Goal: Task Accomplishment & Management: Manage account settings

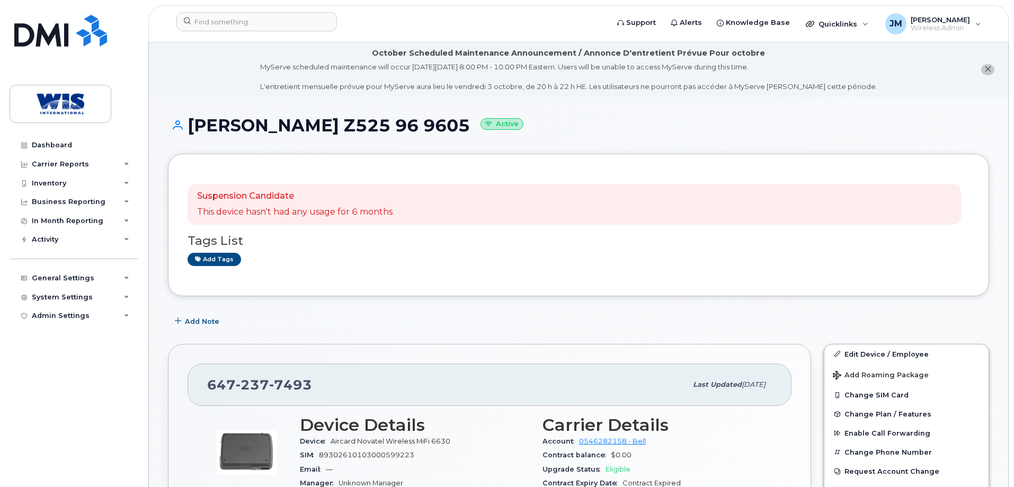
scroll to position [212, 0]
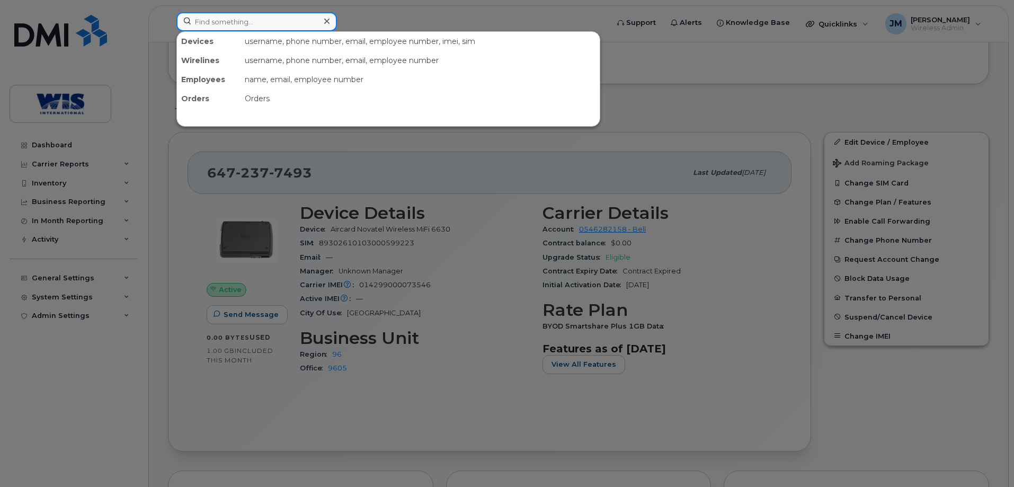
click at [241, 15] on input at bounding box center [256, 21] width 160 height 19
paste input "89302610104382904742"
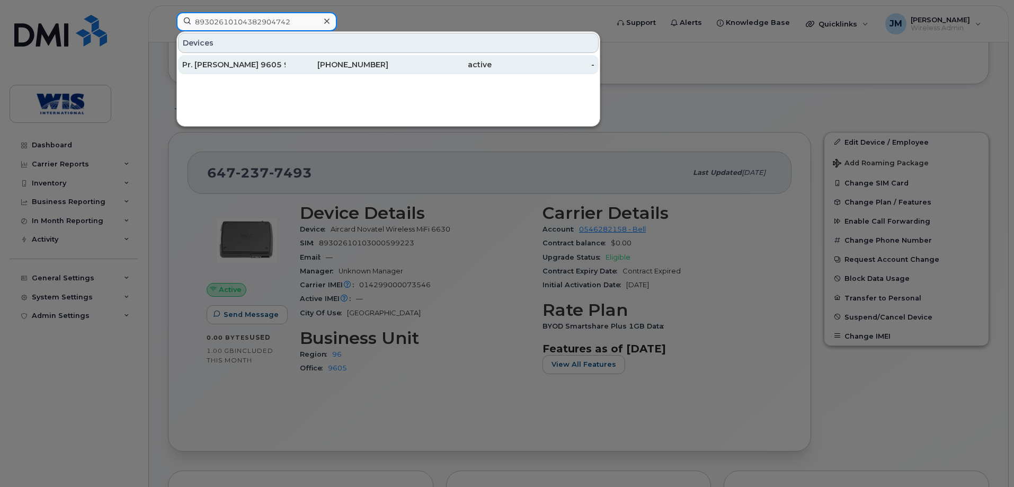
type input "89302610104382904742"
click at [244, 65] on div "Pr. [PERSON_NAME] 9605 96 96 9605" at bounding box center [233, 64] width 103 height 11
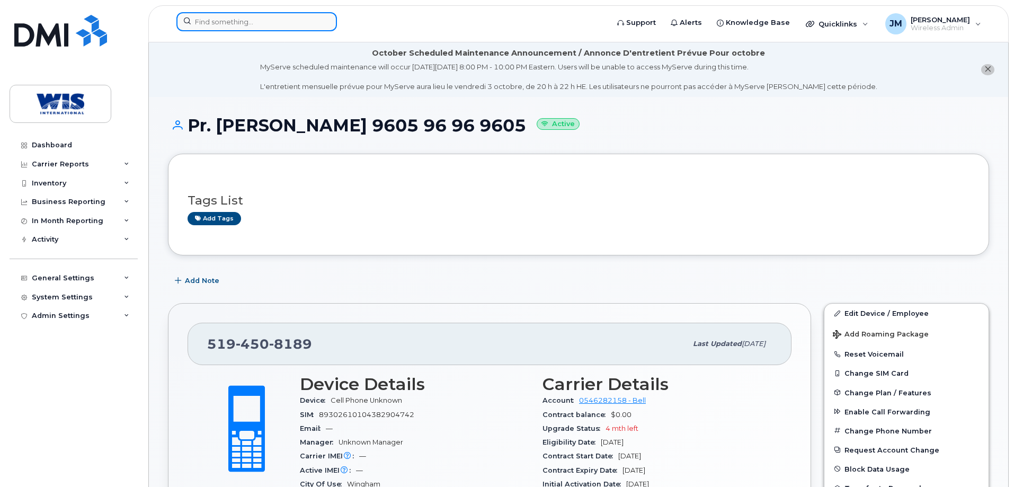
click at [261, 23] on input at bounding box center [256, 21] width 160 height 19
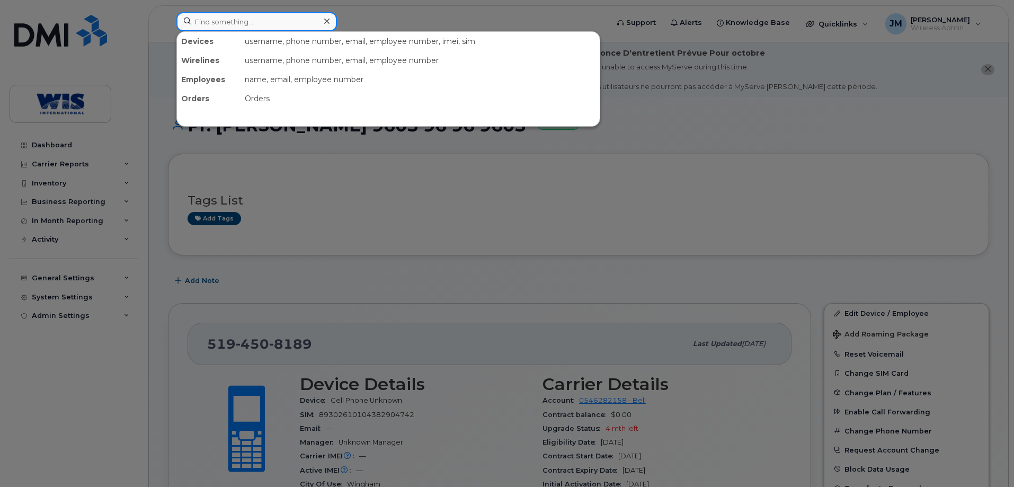
paste input "6472377493"
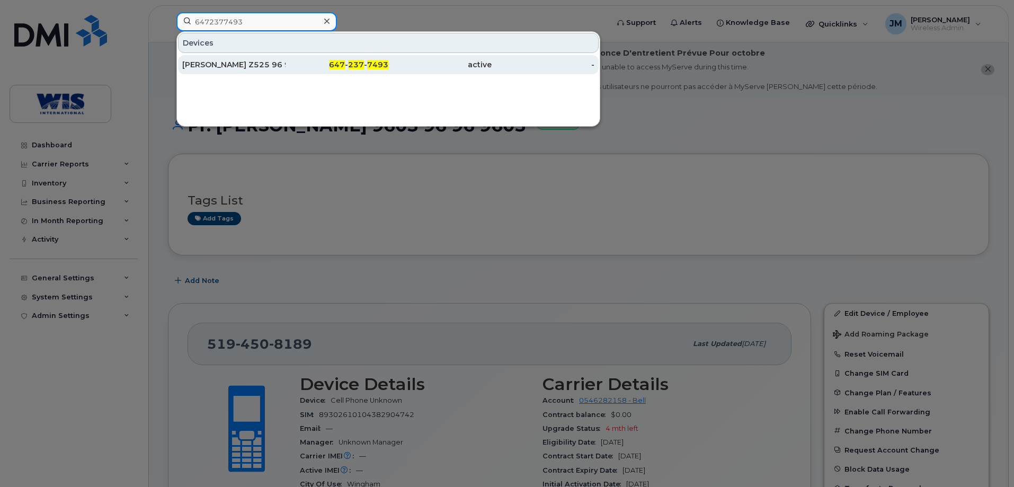
type input "6472377493"
click at [345, 66] on span "647" at bounding box center [337, 65] width 16 height 10
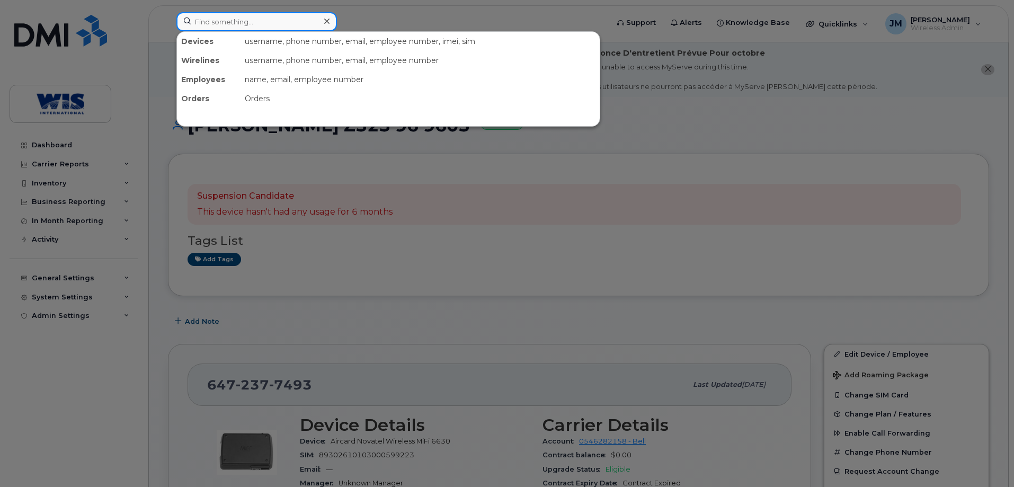
click at [248, 21] on input at bounding box center [256, 21] width 160 height 19
paste input "2265451686"
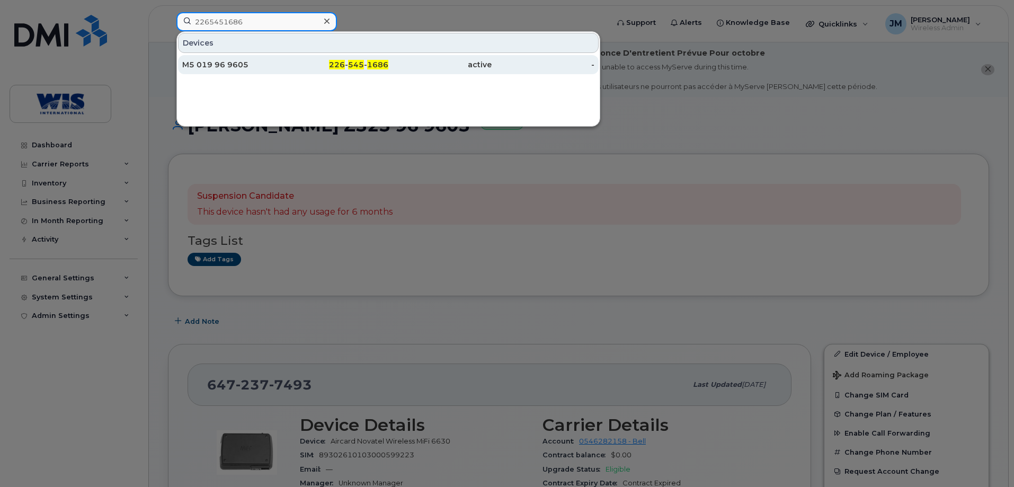
type input "2265451686"
click at [373, 66] on span "1686" at bounding box center [377, 65] width 21 height 10
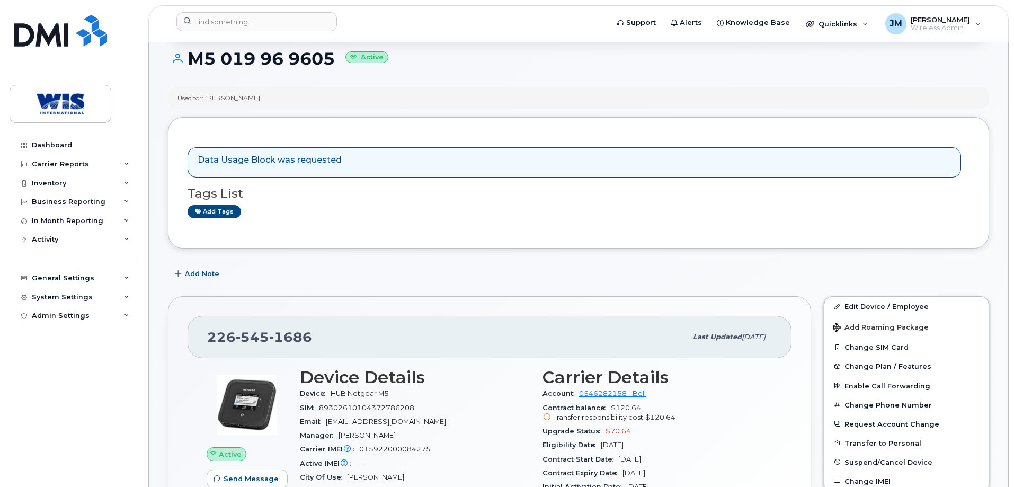
scroll to position [265, 0]
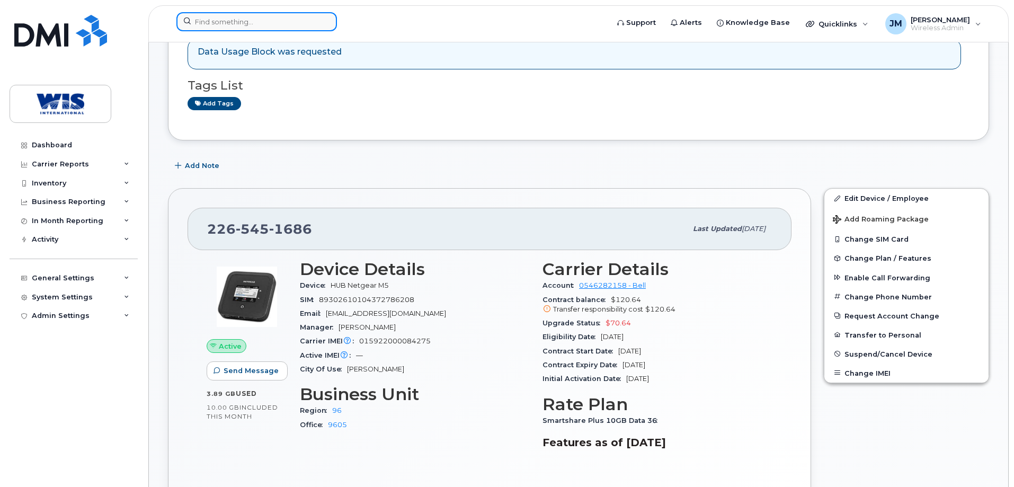
click at [270, 26] on input at bounding box center [256, 21] width 160 height 19
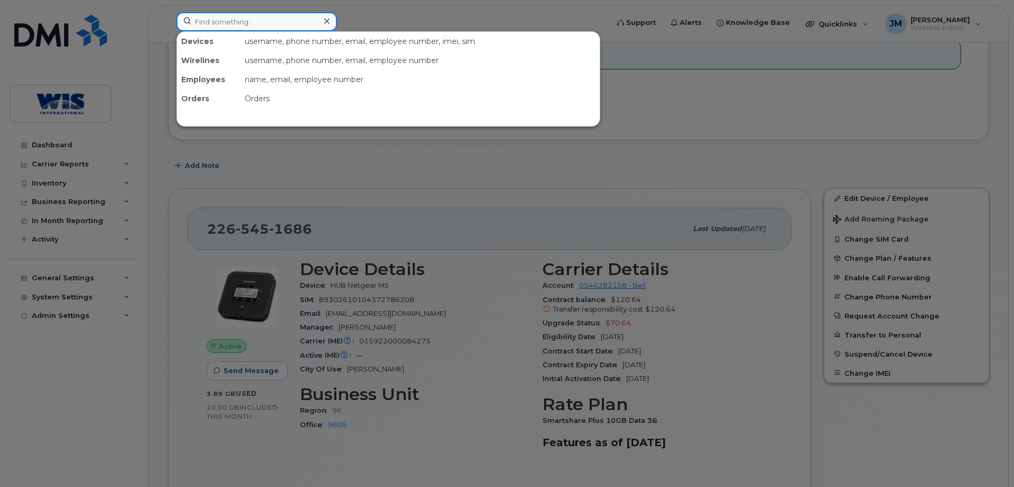
paste input "2508697831"
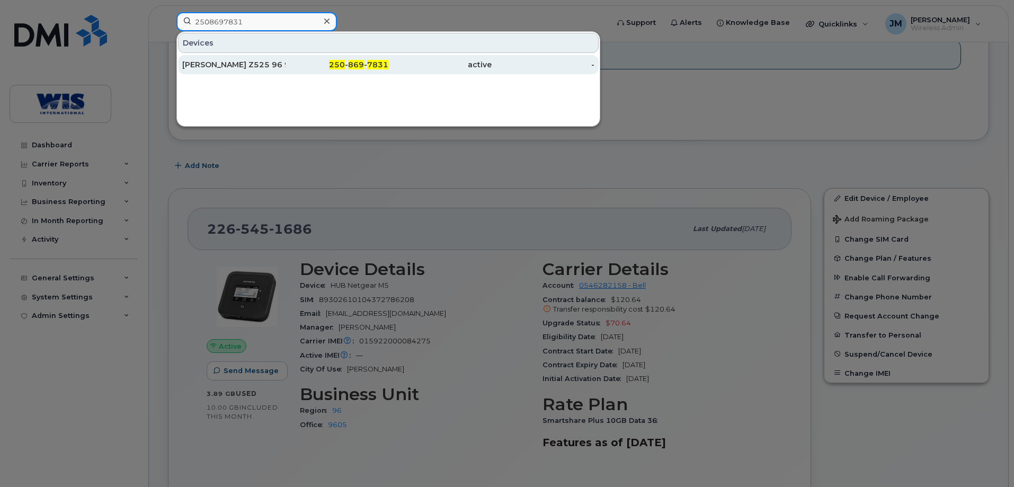
type input "2508697831"
click at [267, 59] on div "Jason Lowley Z525 96 9605" at bounding box center [233, 64] width 103 height 19
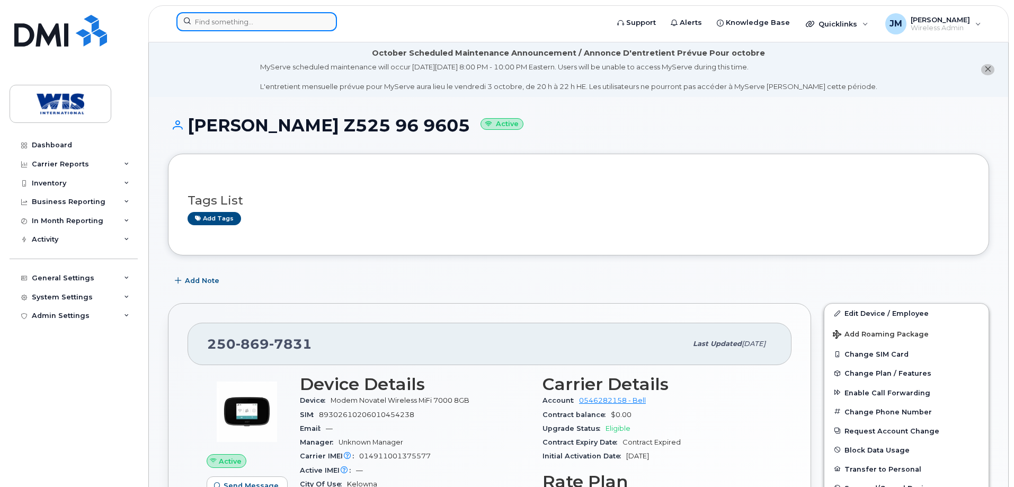
click at [284, 26] on input at bounding box center [256, 21] width 160 height 19
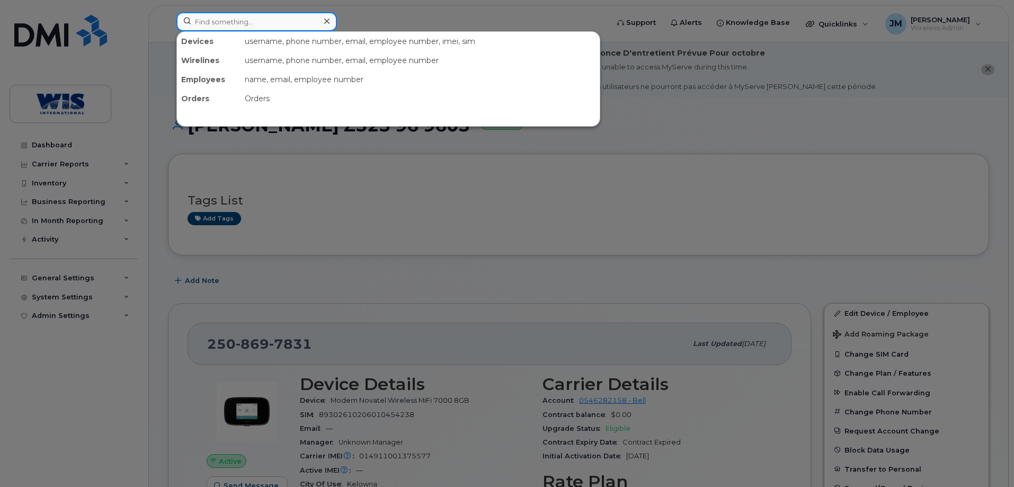
paste input "2265451686"
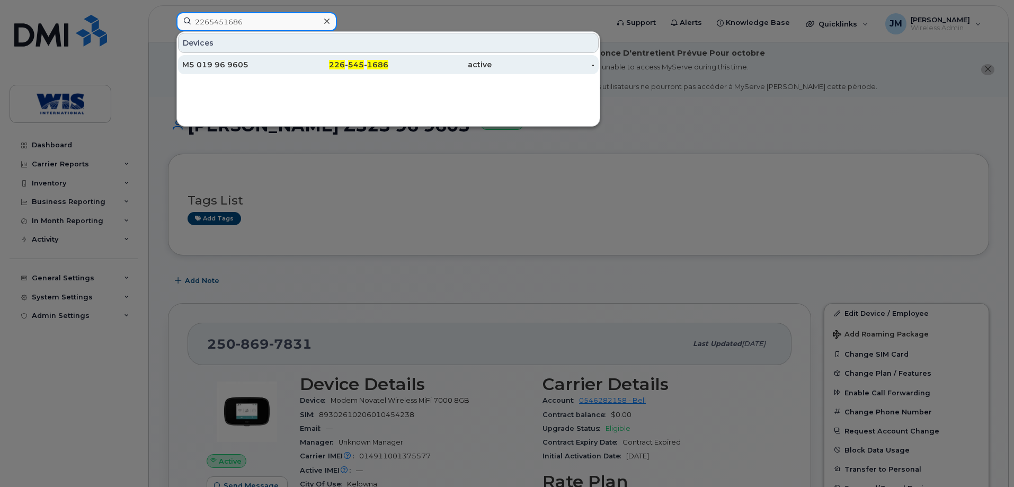
type input "2265451686"
click at [340, 64] on span "226" at bounding box center [337, 65] width 16 height 10
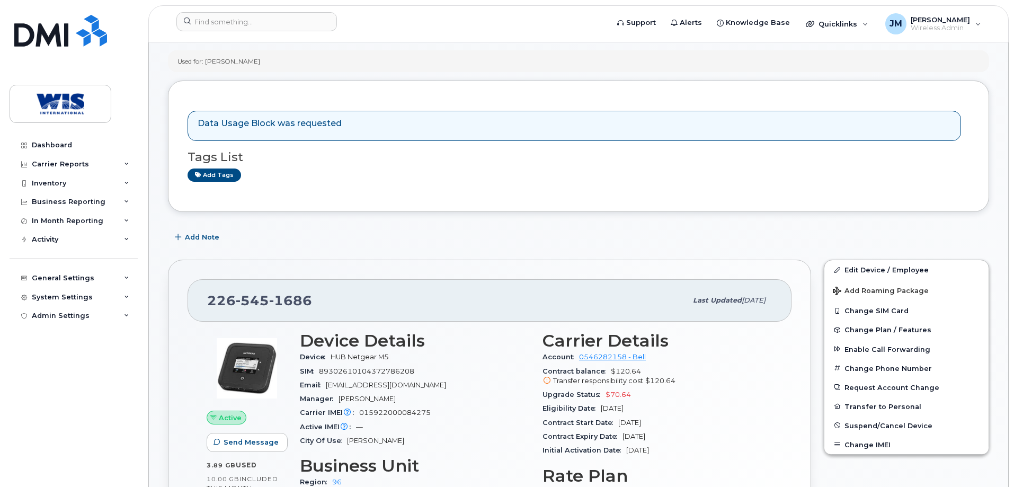
scroll to position [212, 0]
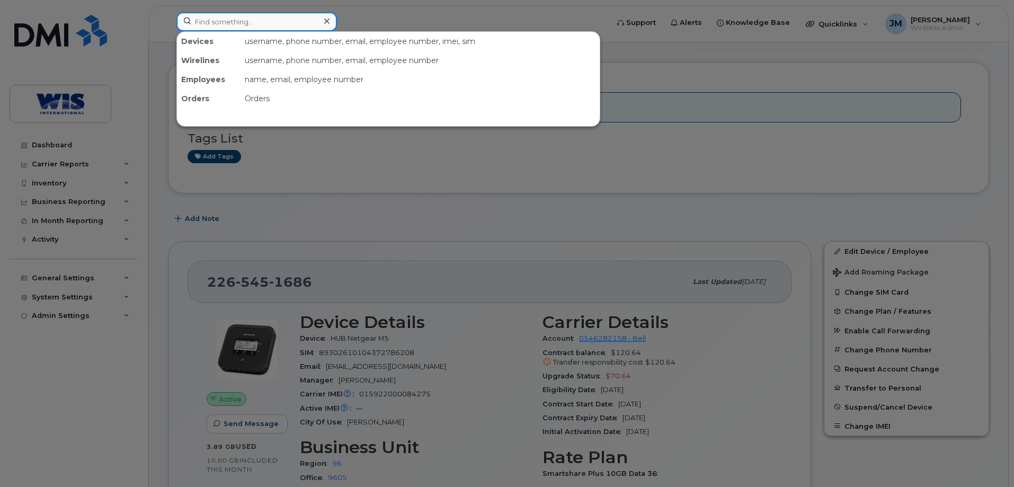
click at [227, 24] on input at bounding box center [256, 21] width 160 height 19
paste input "5194508189"
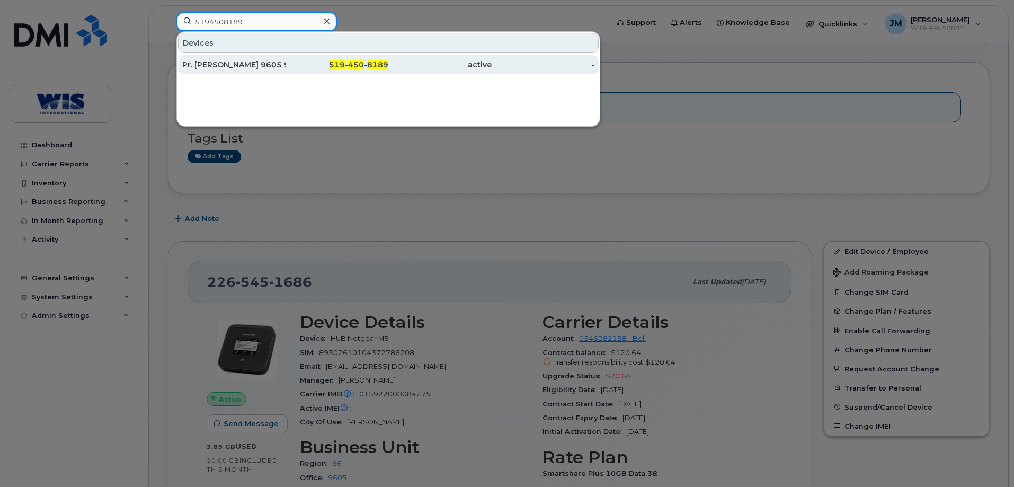
type input "5194508189"
click at [251, 64] on div "Pr. [PERSON_NAME] 9605 96 96 9605" at bounding box center [233, 64] width 103 height 11
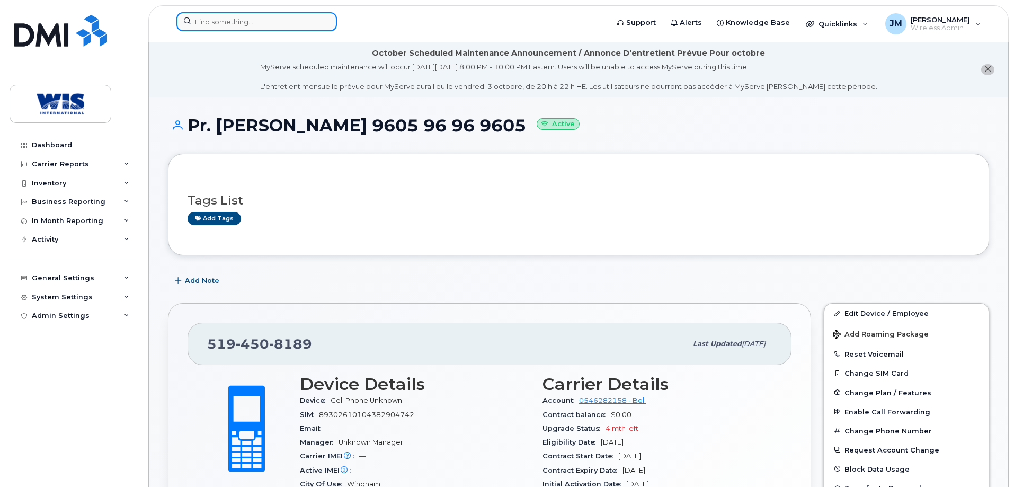
click at [247, 26] on input at bounding box center [256, 21] width 160 height 19
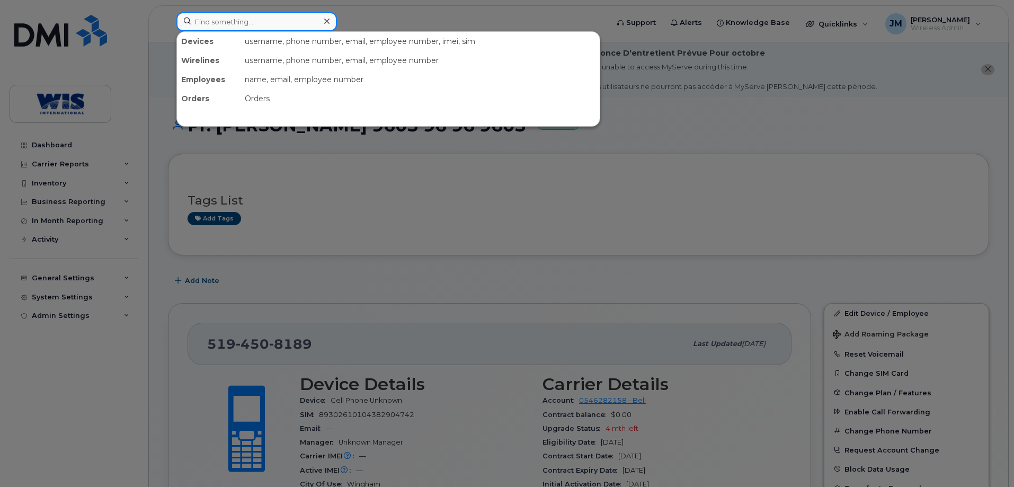
paste input "6472377493"
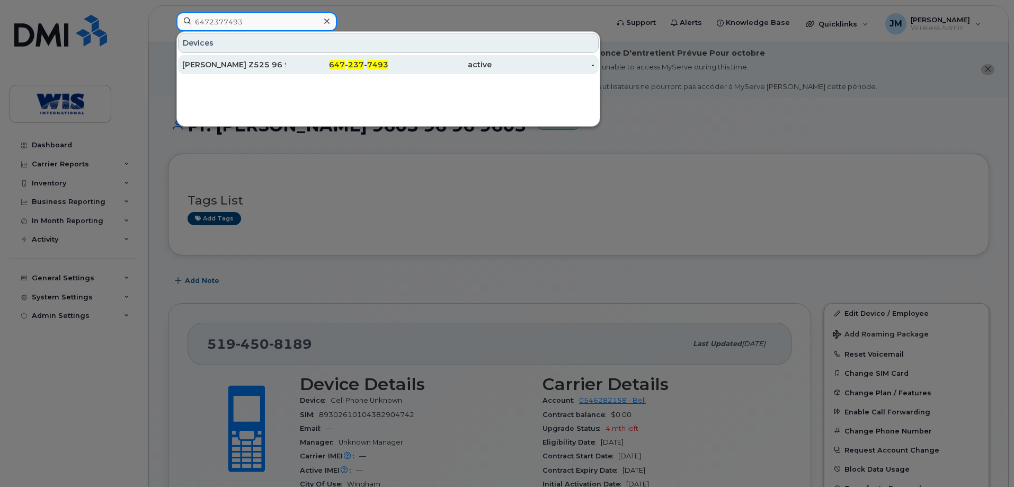
type input "6472377493"
click at [359, 63] on span "237" at bounding box center [356, 65] width 16 height 10
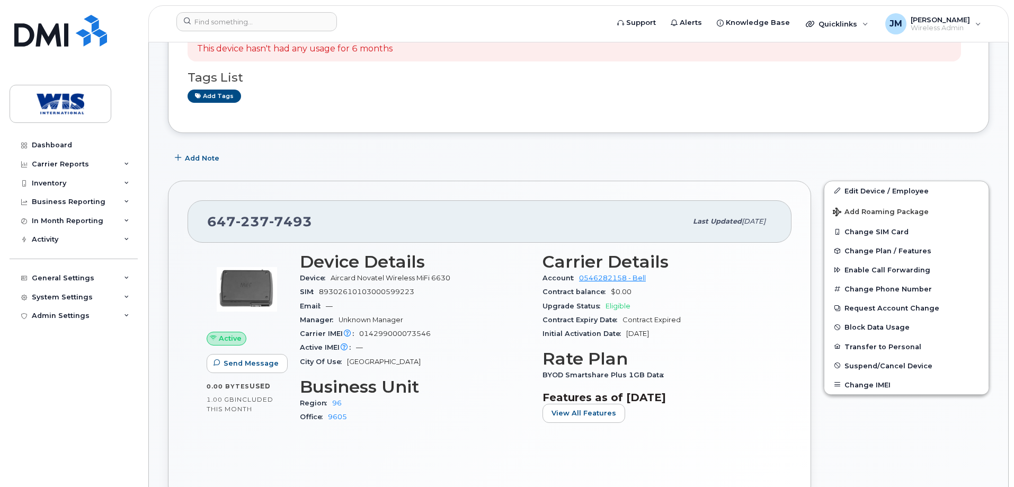
scroll to position [212, 0]
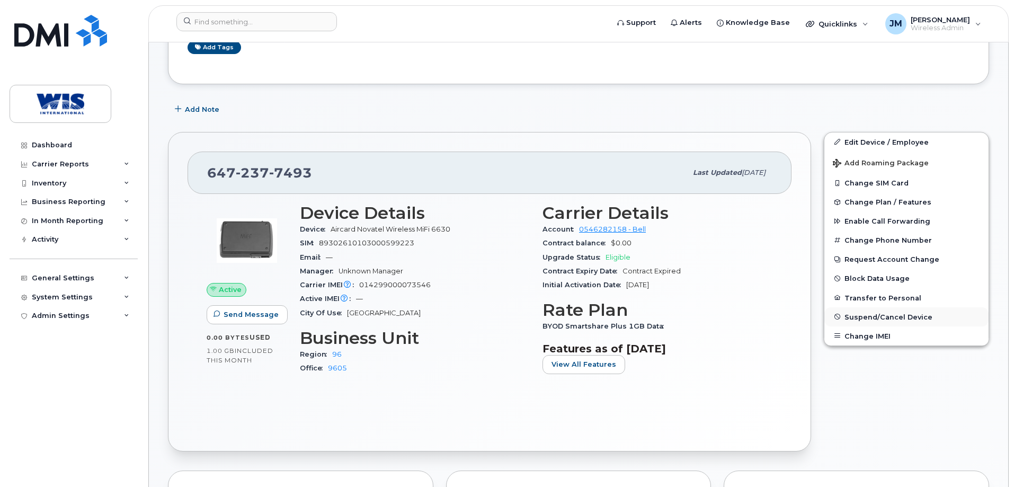
click at [871, 317] on span "Suspend/Cancel Device" at bounding box center [888, 316] width 88 height 8
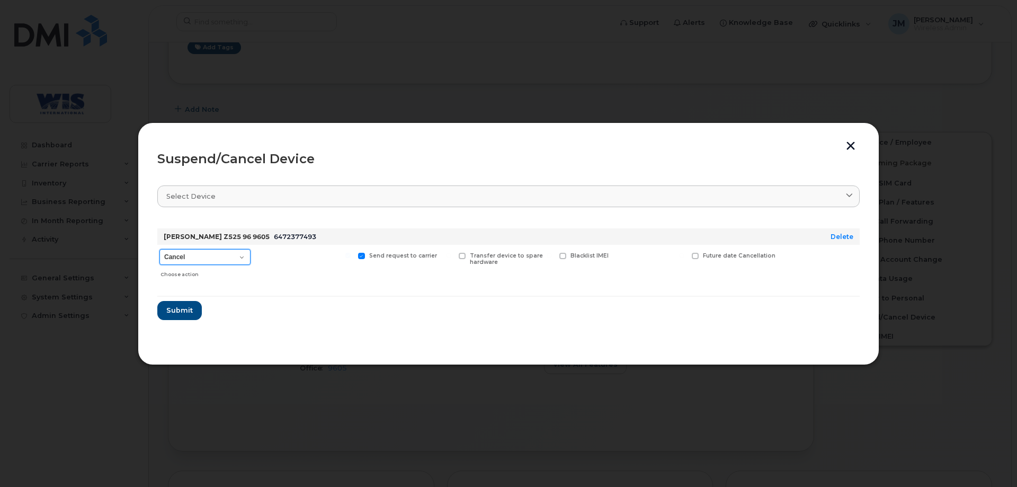
click at [242, 261] on select "Cancel Suspend - Extend Suspension Suspend - Reduced Rate Suspend - Full Rate S…" at bounding box center [204, 257] width 91 height 16
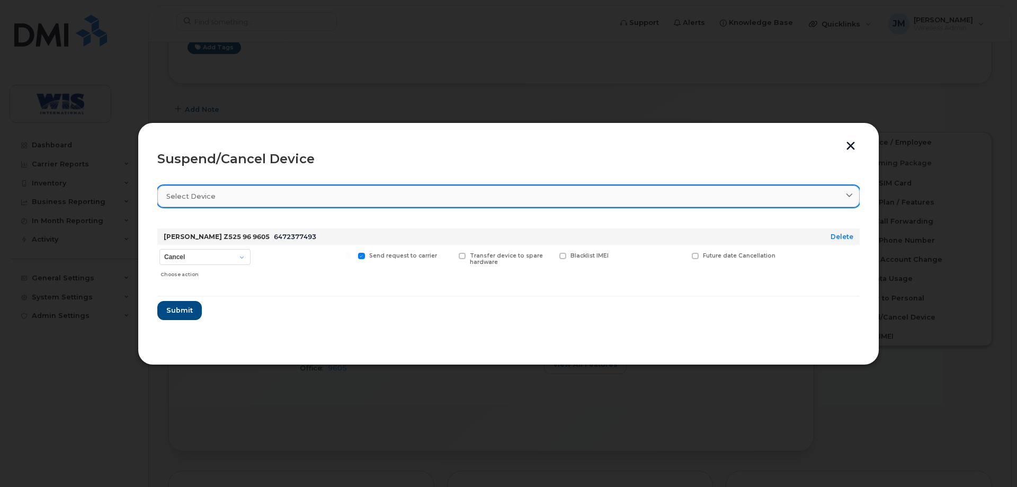
click at [608, 195] on div "Select device" at bounding box center [508, 196] width 684 height 10
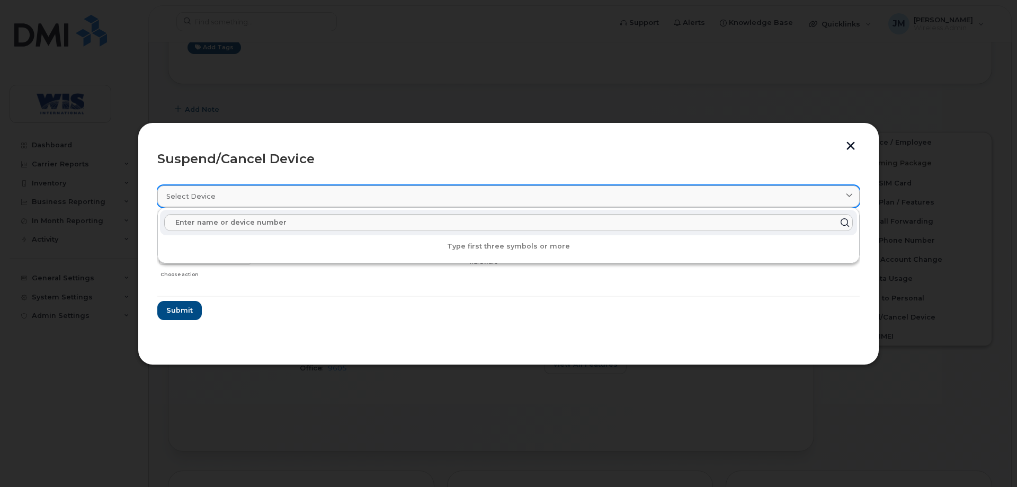
click at [608, 195] on div "Select device" at bounding box center [508, 196] width 684 height 10
paste input "6472377493"
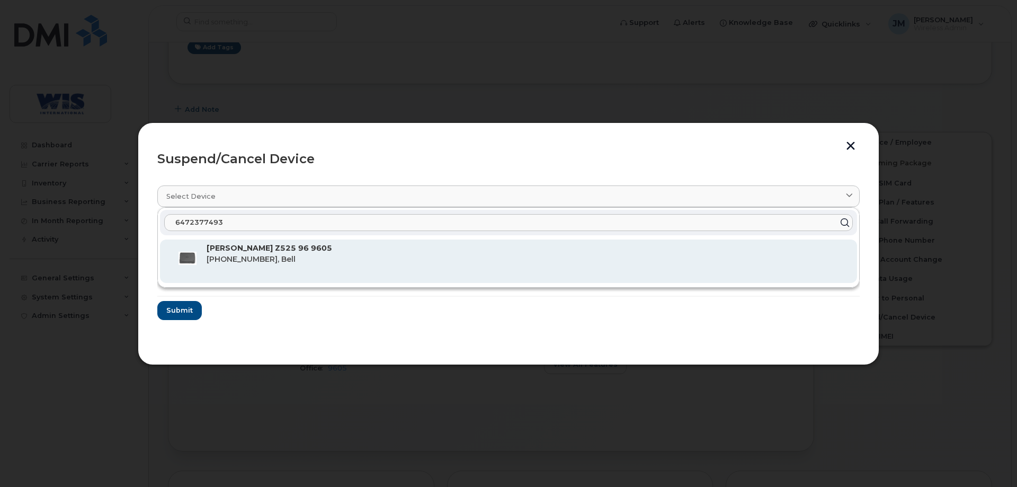
type input "6472377493"
click at [331, 250] on strong "[PERSON_NAME] Z525 96 9605" at bounding box center [270, 248] width 126 height 10
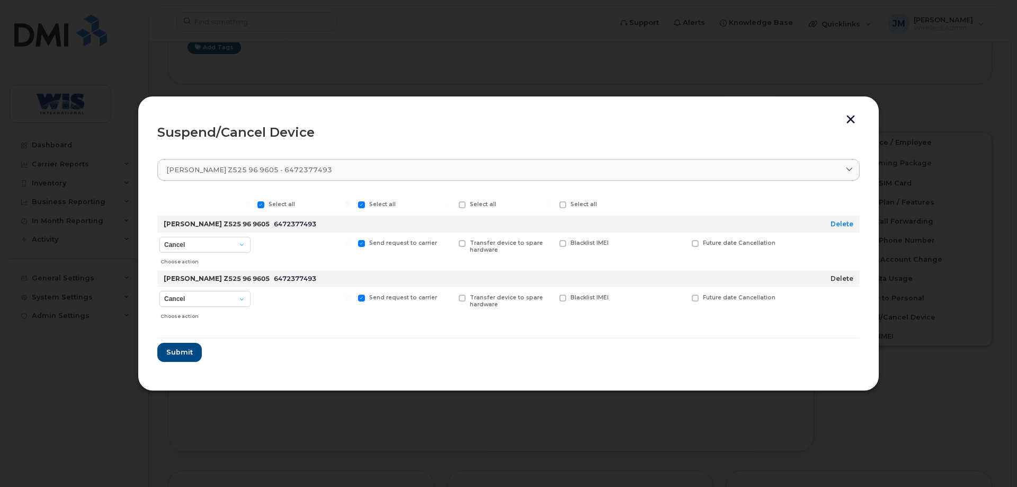
click at [844, 279] on link "Delete" at bounding box center [841, 278] width 23 height 8
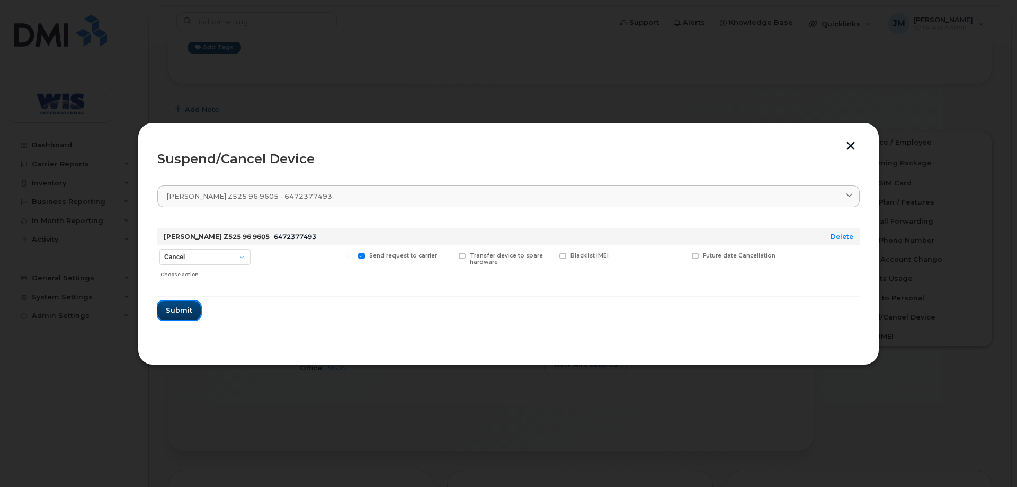
click at [177, 311] on span "Submit" at bounding box center [179, 310] width 26 height 10
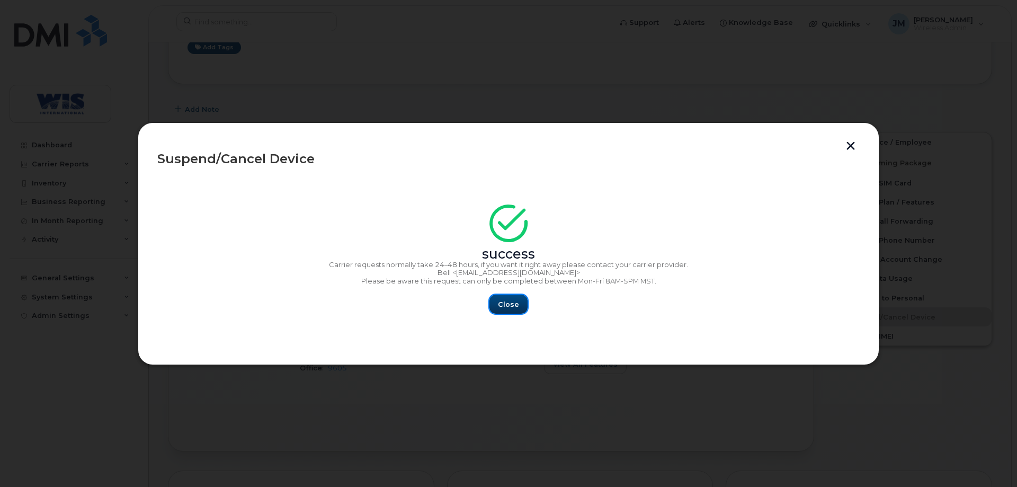
click at [496, 299] on button "Close" at bounding box center [508, 303] width 38 height 19
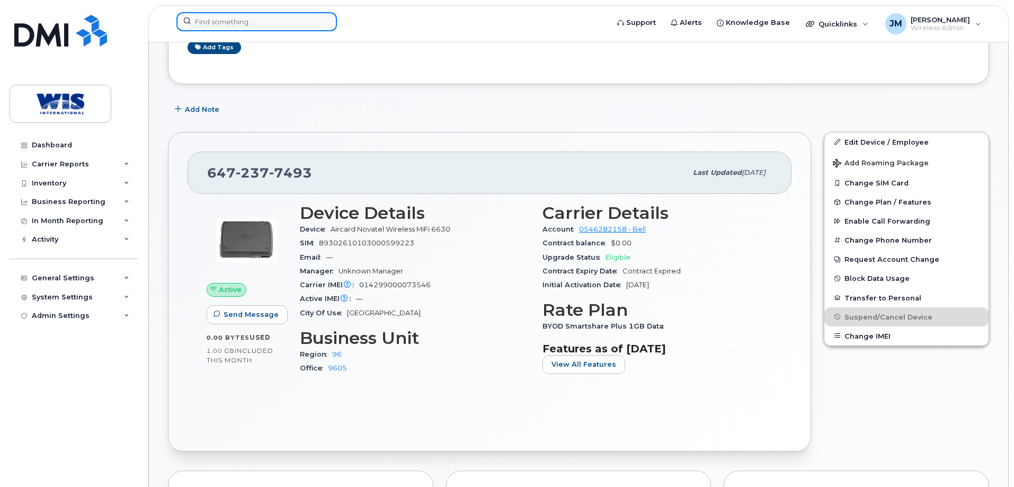
click at [275, 29] on input at bounding box center [256, 21] width 160 height 19
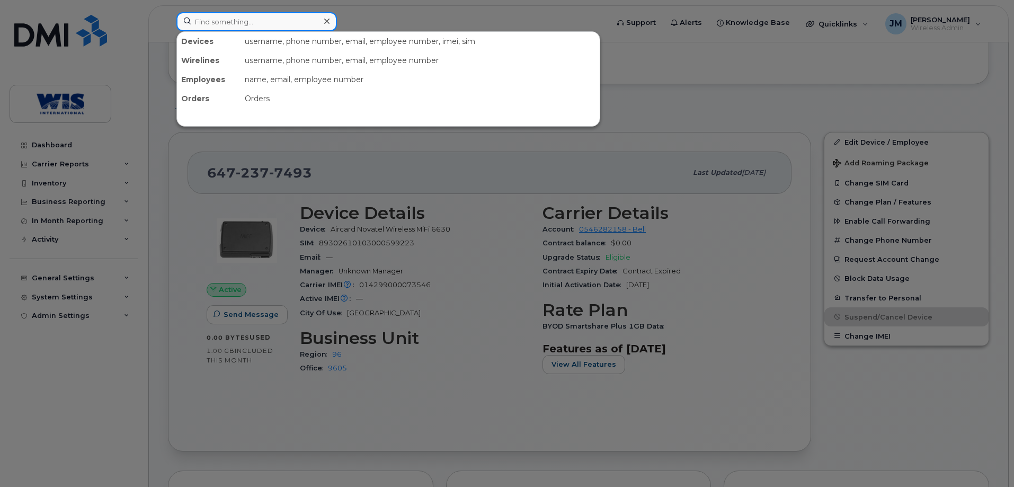
paste input "5194508189"
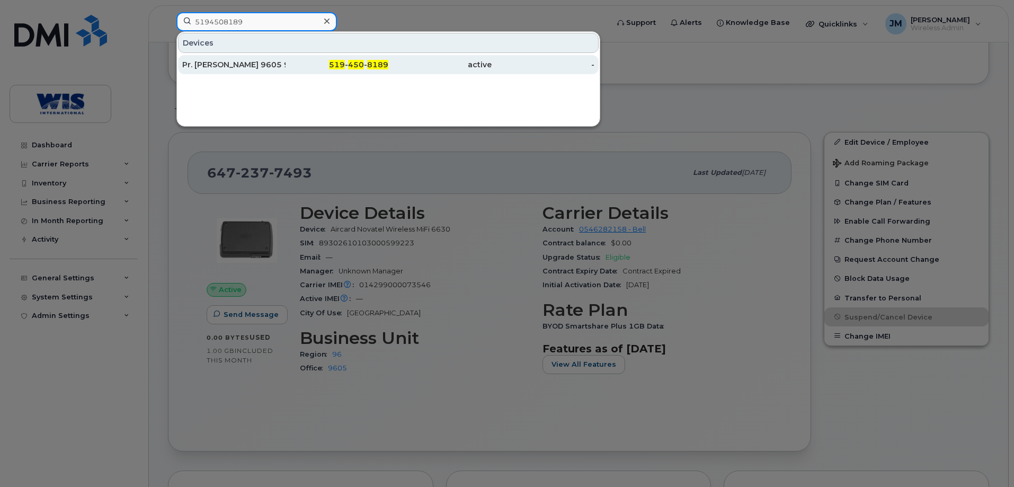
type input "5194508189"
click at [349, 68] on span "450" at bounding box center [356, 65] width 16 height 10
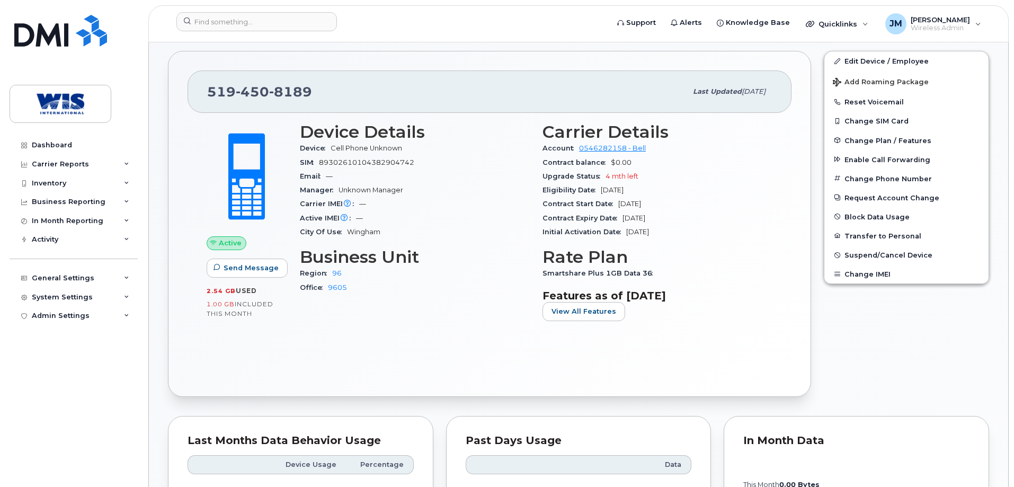
scroll to position [212, 0]
